Goal: Obtain resource: Download file/media

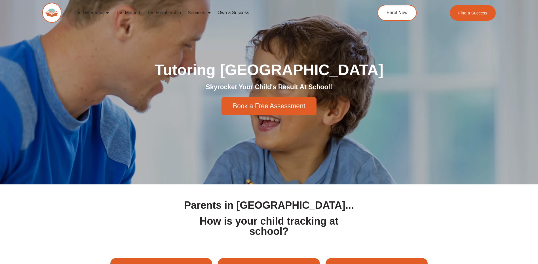
click at [174, 10] on link "The Membership" at bounding box center [163, 12] width 41 height 13
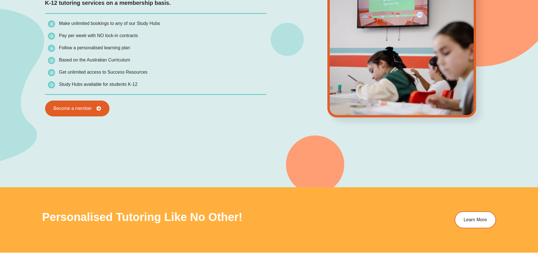
scroll to position [425, 0]
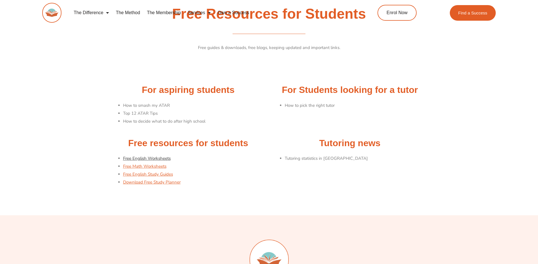
click at [155, 159] on link "Free English Worksheets" at bounding box center [147, 159] width 48 height 6
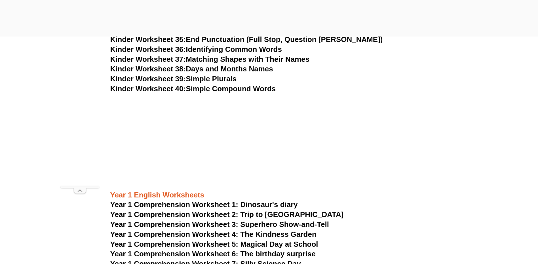
scroll to position [596, 0]
